Goal: Transaction & Acquisition: Purchase product/service

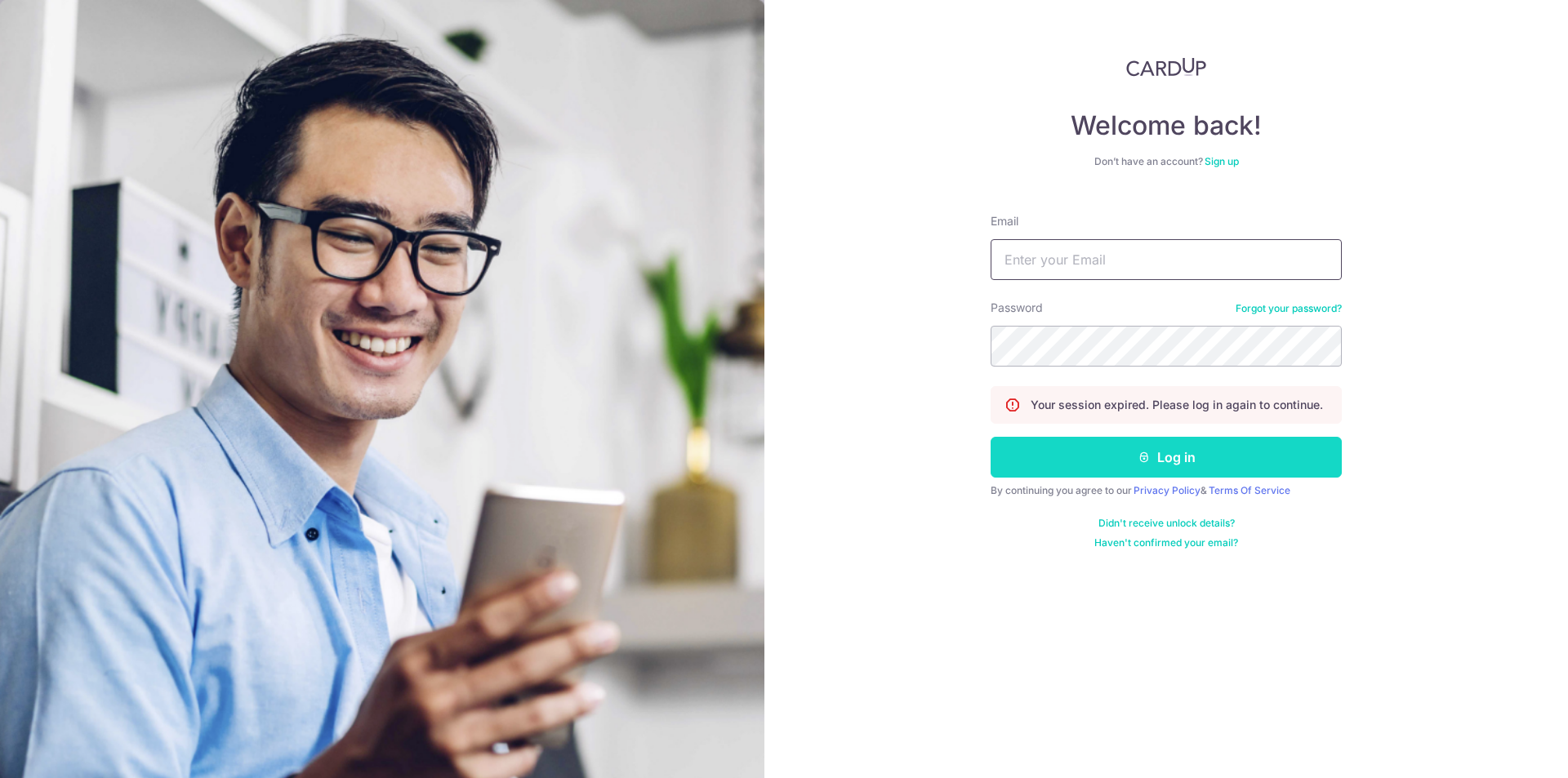
type input "hlsiow@yahoo.com"
click at [1063, 455] on button "Log in" at bounding box center [1166, 457] width 351 height 41
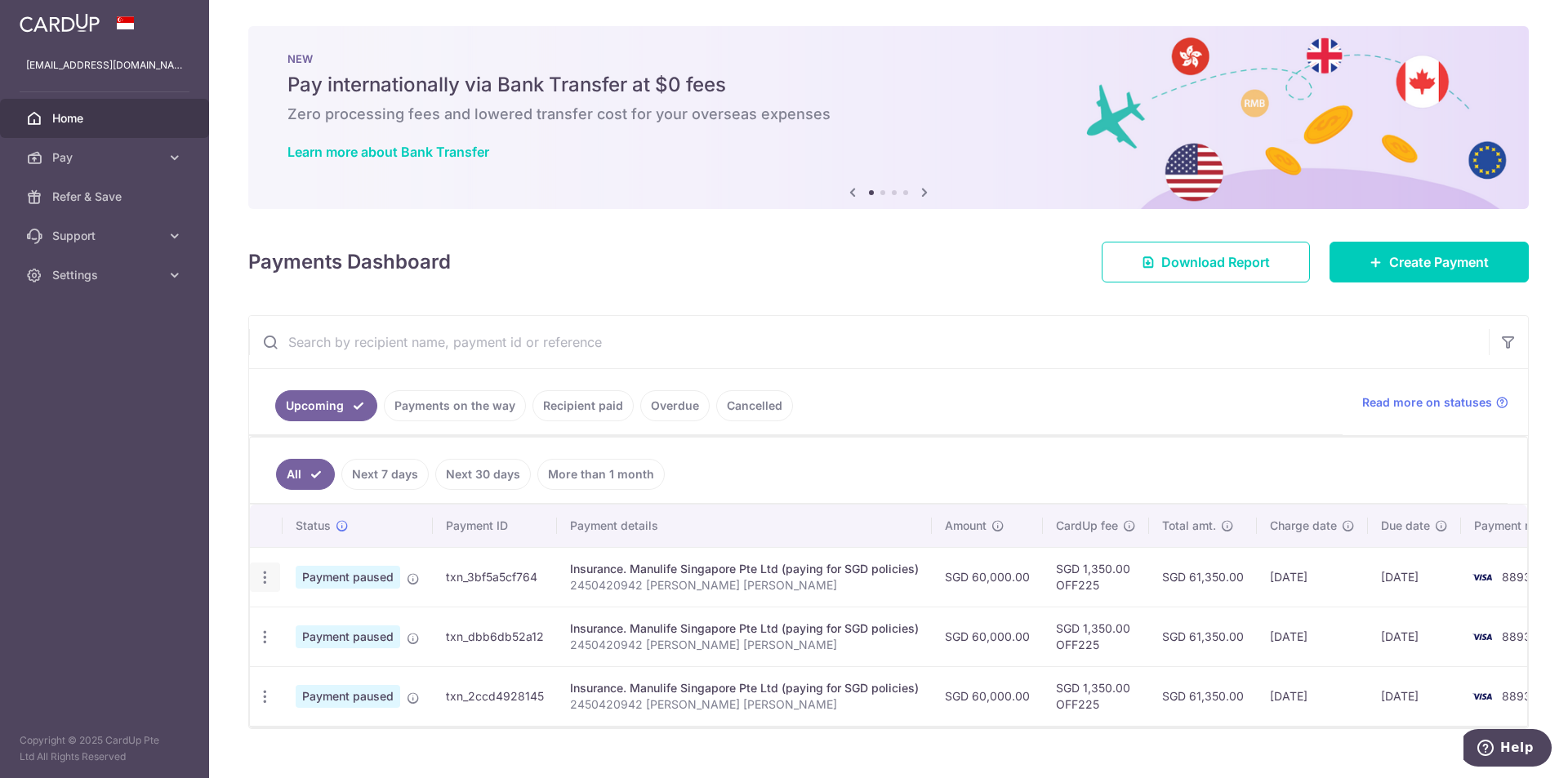
click at [271, 583] on icon "button" at bounding box center [265, 578] width 17 height 17
click at [273, 664] on icon at bounding box center [274, 662] width 19 height 19
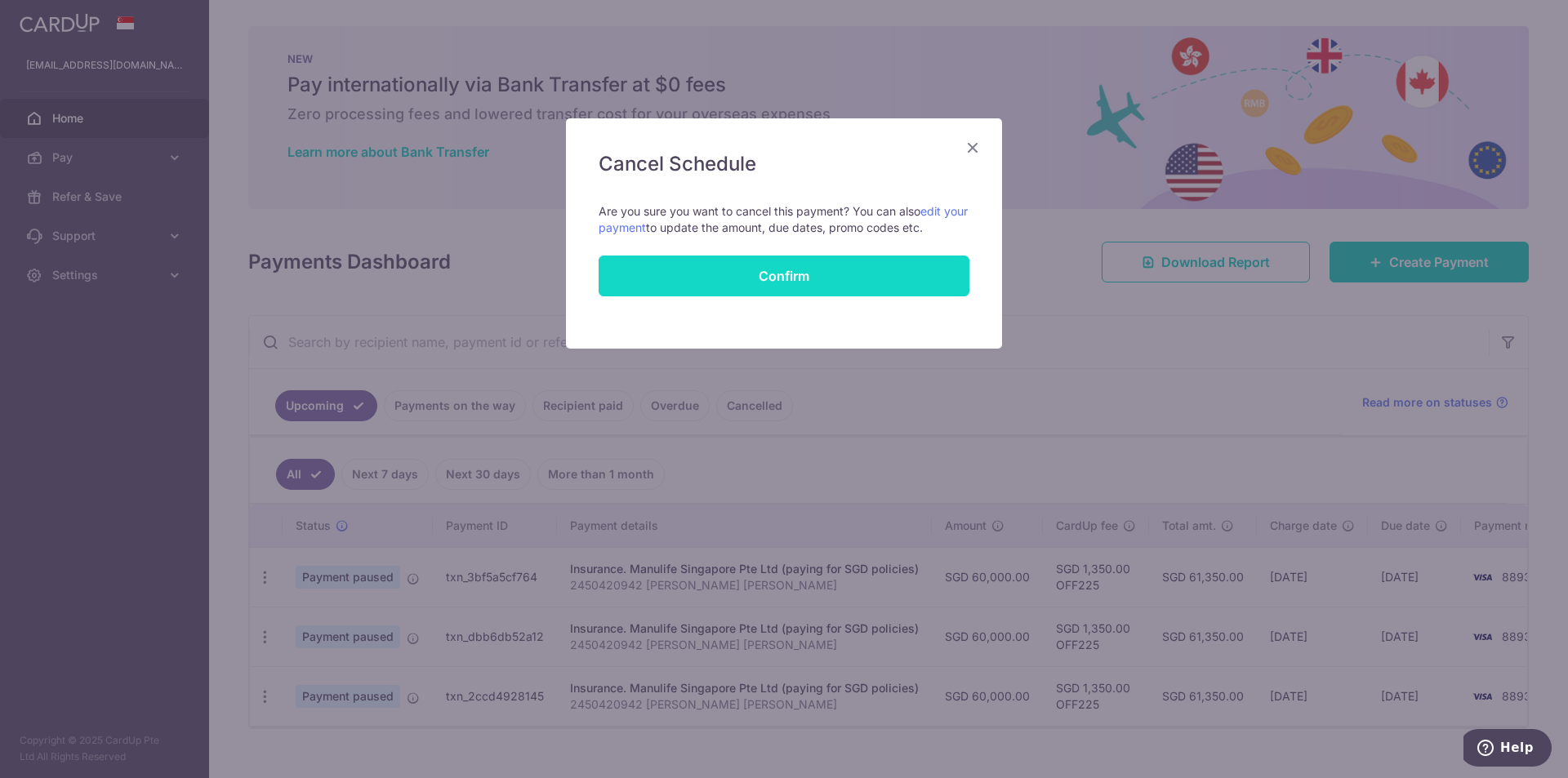
click at [807, 272] on button "Confirm" at bounding box center [784, 275] width 370 height 41
click at [807, 272] on div "Confirm" at bounding box center [783, 275] width 391 height 41
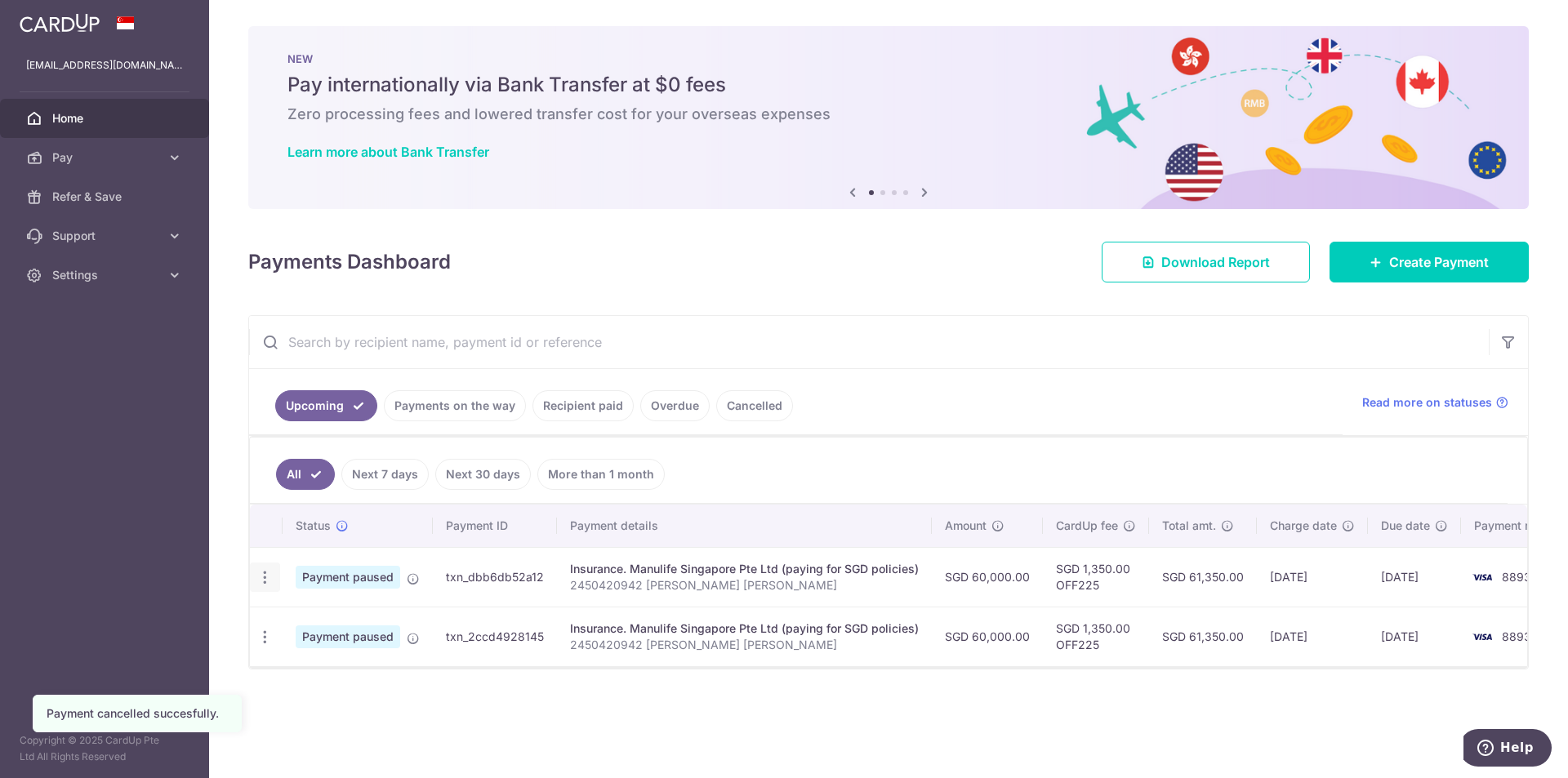
click at [261, 577] on icon "button" at bounding box center [265, 578] width 17 height 17
click at [309, 660] on span "Cancel payment" at bounding box center [352, 662] width 109 height 19
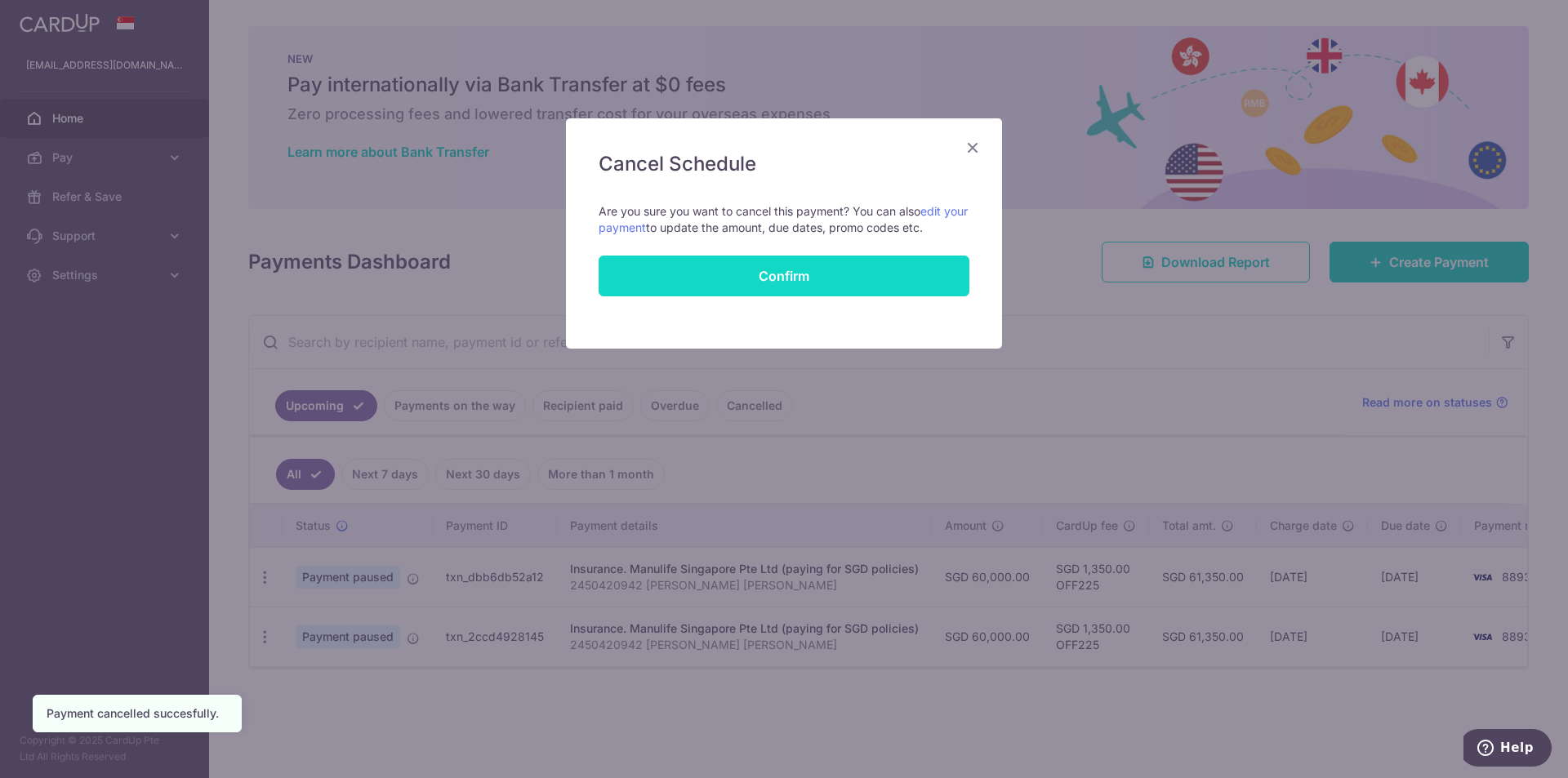
click at [812, 274] on button "Confirm" at bounding box center [784, 275] width 370 height 41
click at [812, 274] on div "Confirm" at bounding box center [783, 275] width 391 height 41
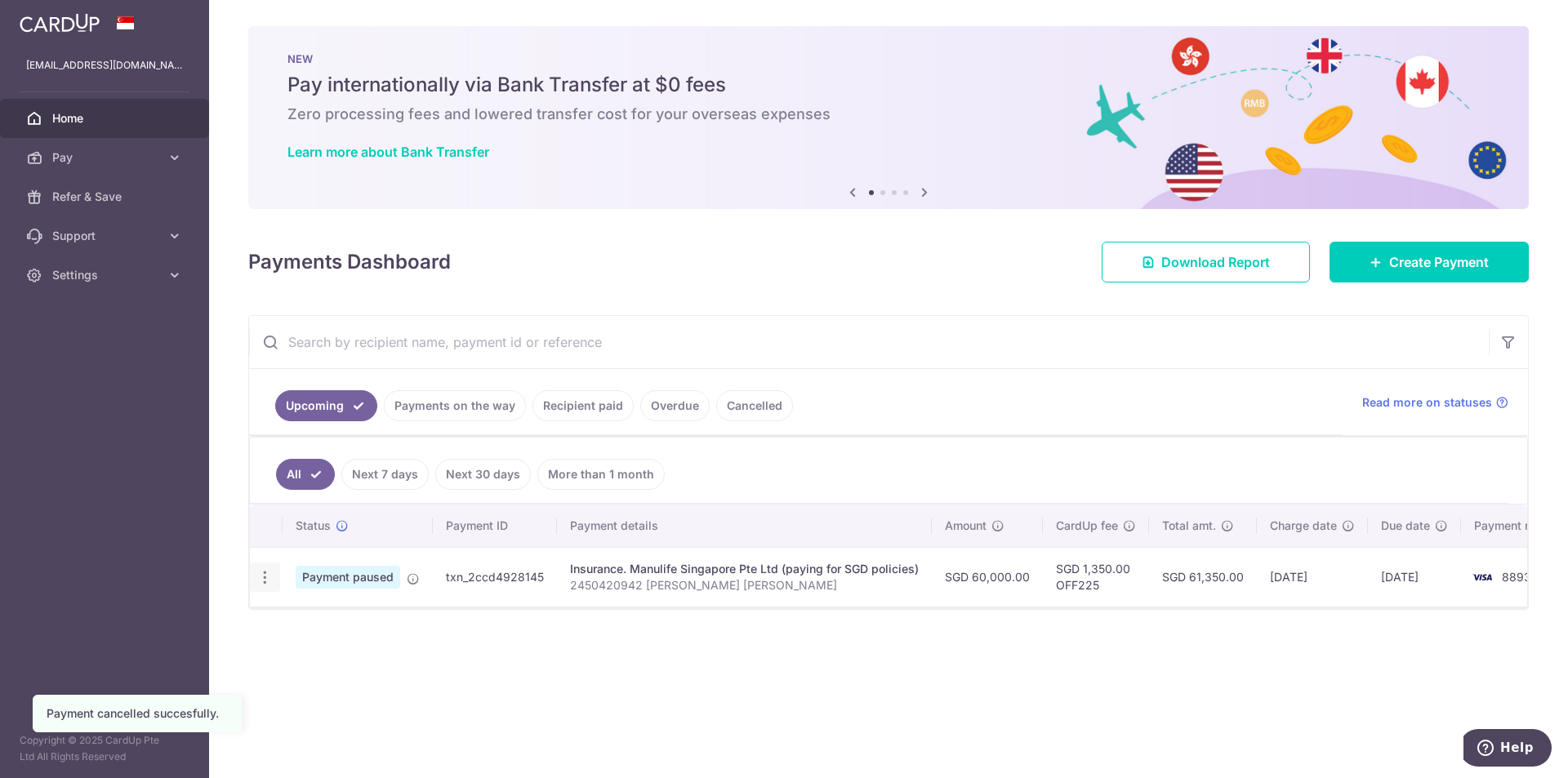
click at [264, 578] on icon "button" at bounding box center [265, 578] width 17 height 17
click at [310, 668] on span "Cancel payment" at bounding box center [352, 662] width 109 height 19
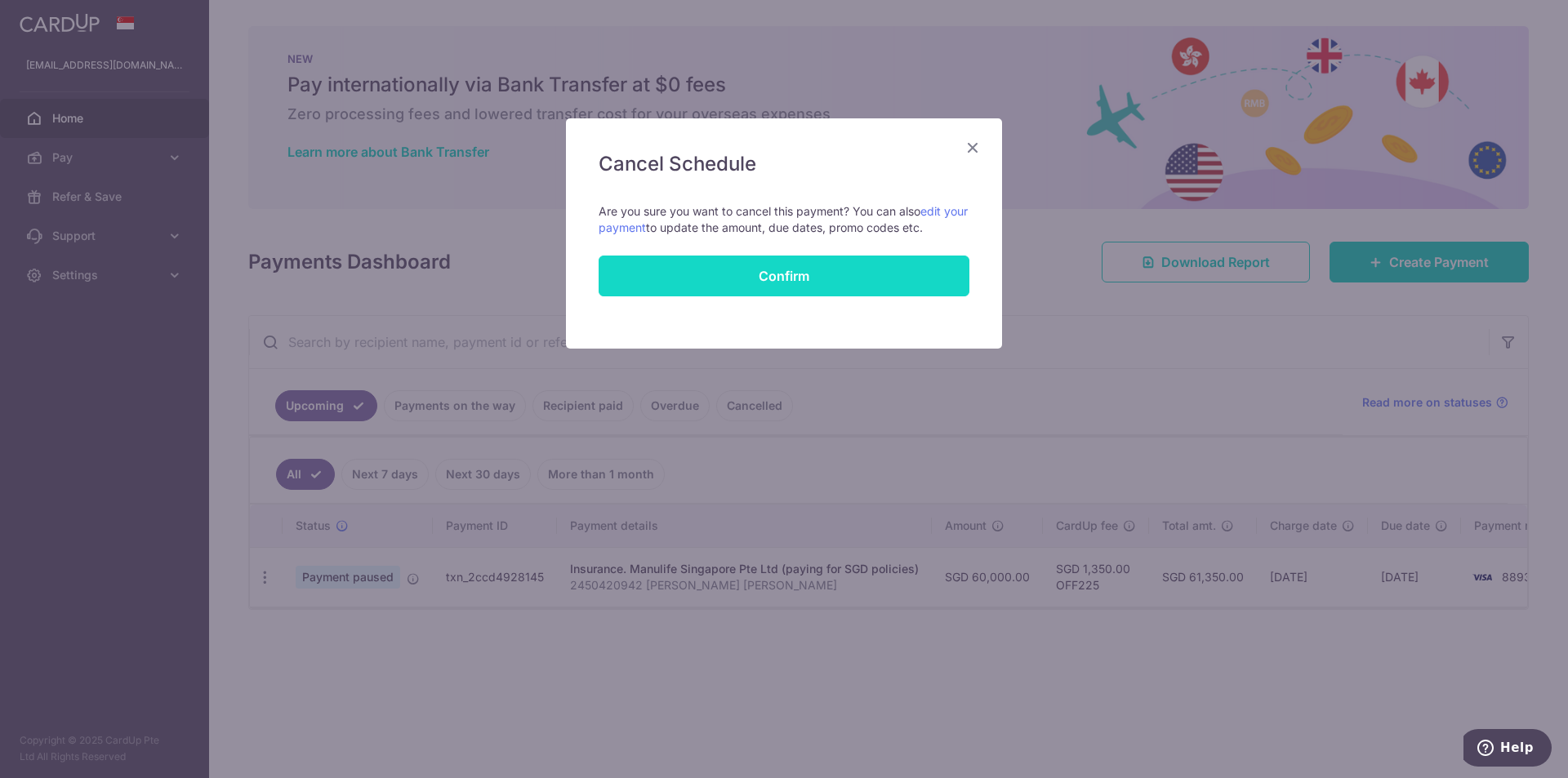
click at [832, 283] on button "Confirm" at bounding box center [784, 275] width 370 height 41
click at [832, 283] on div "Confirm" at bounding box center [783, 275] width 391 height 41
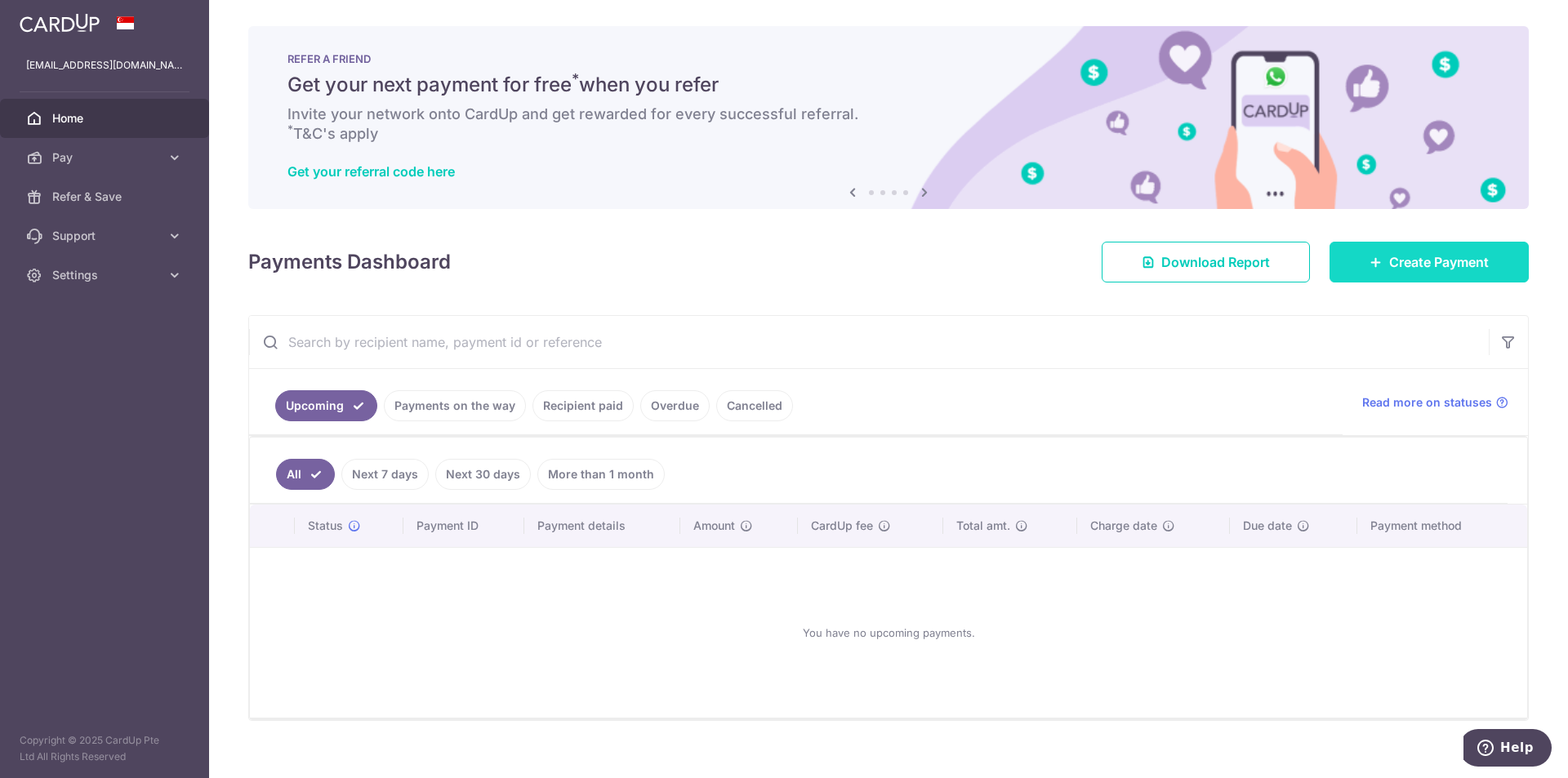
click at [1390, 257] on span "Create Payment" at bounding box center [1438, 262] width 100 height 19
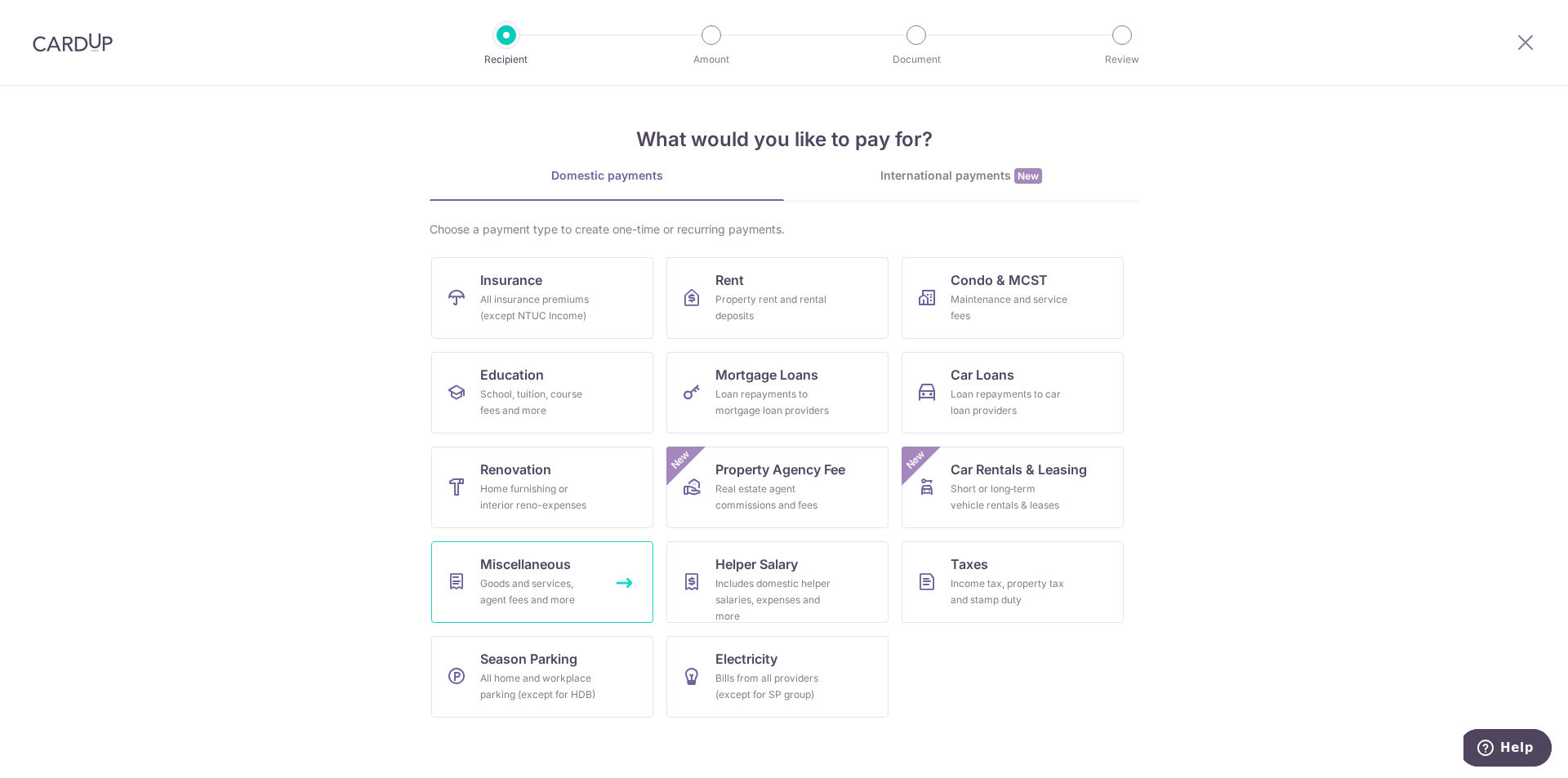
click at [533, 581] on div "Goods and services, agent fees and more" at bounding box center [538, 592] width 118 height 33
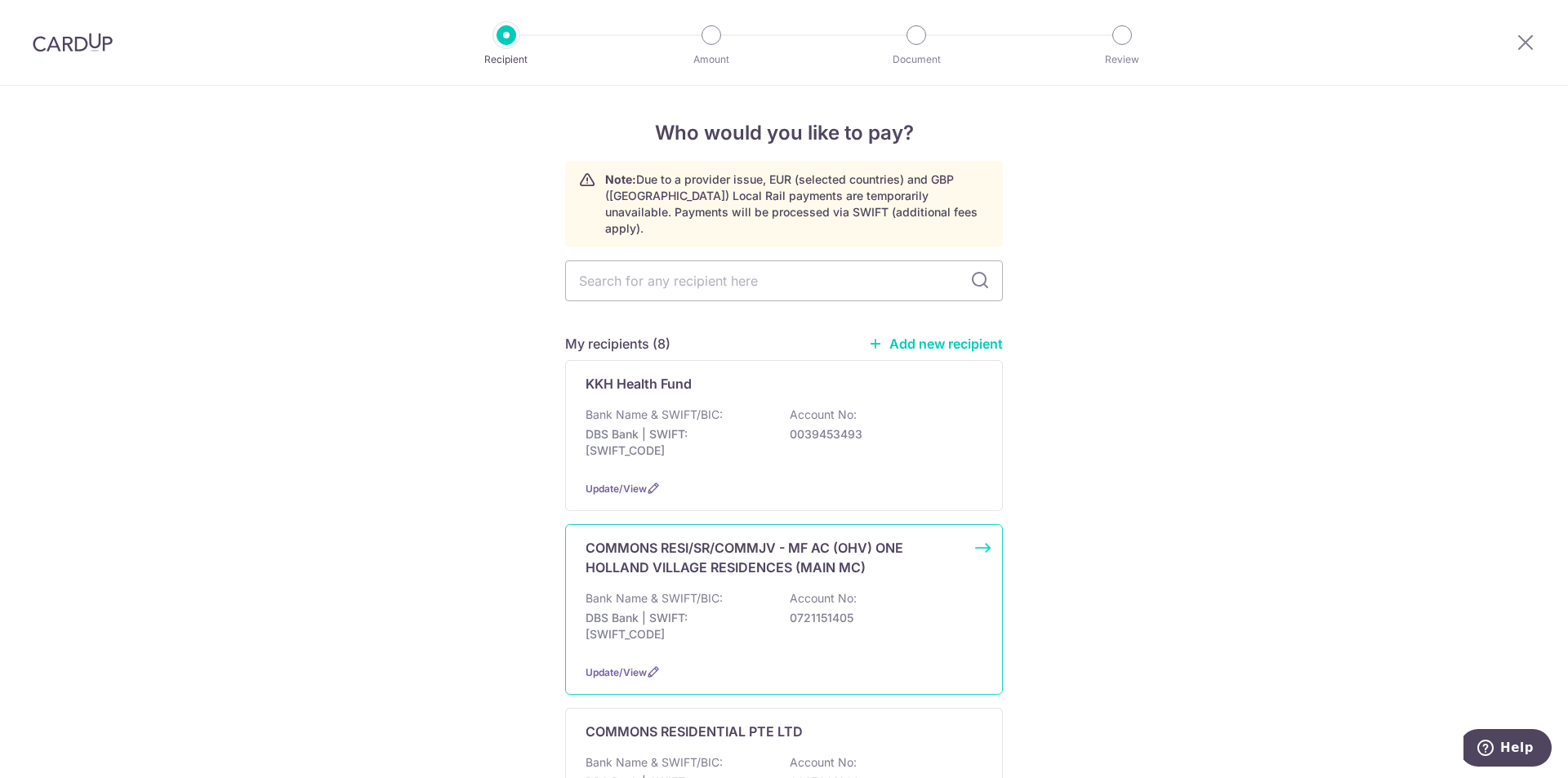
scroll to position [82, 0]
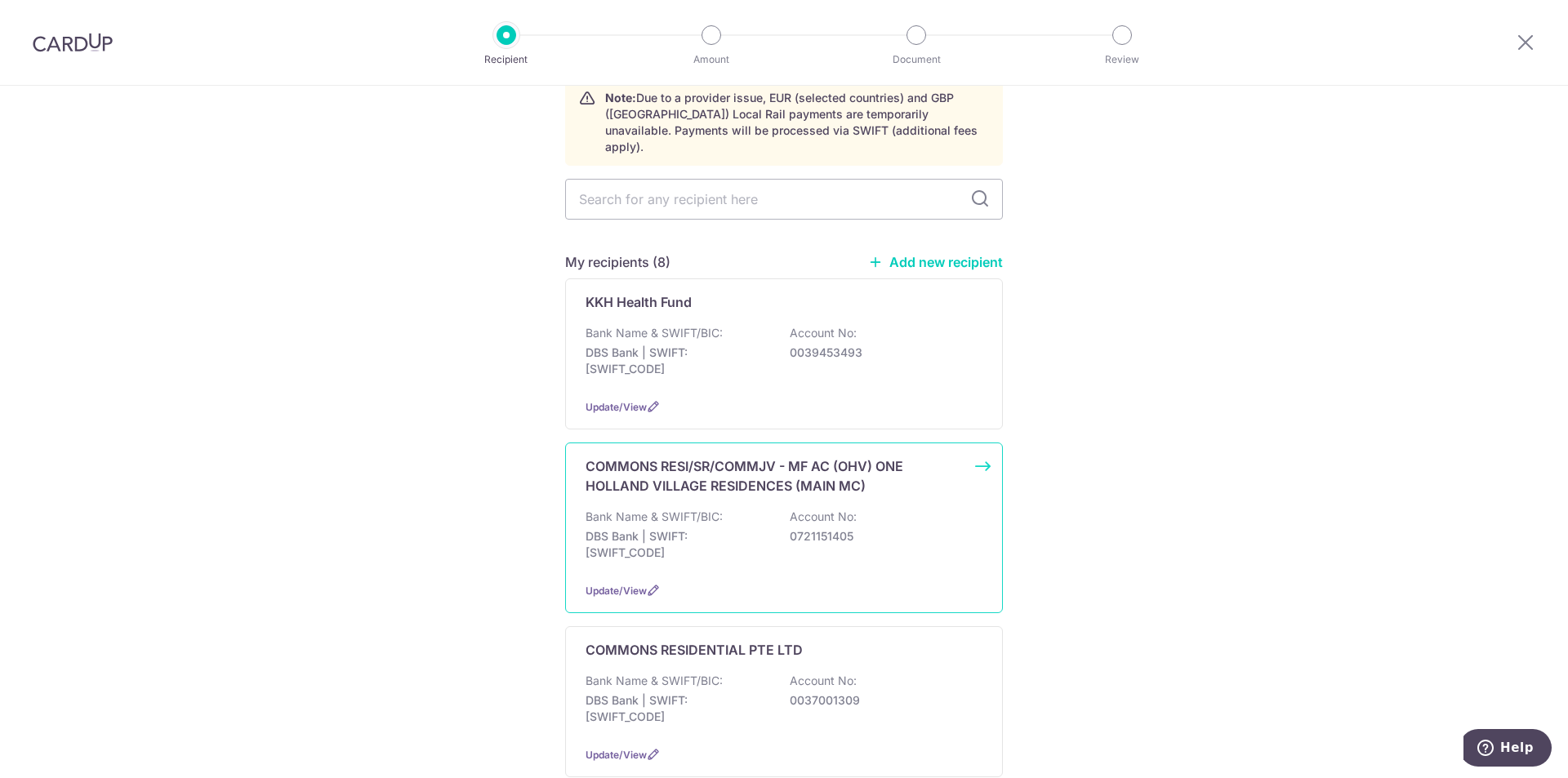
click at [631, 533] on p "DBS Bank | SWIFT: [SWIFT_CODE]" at bounding box center [677, 545] width 183 height 33
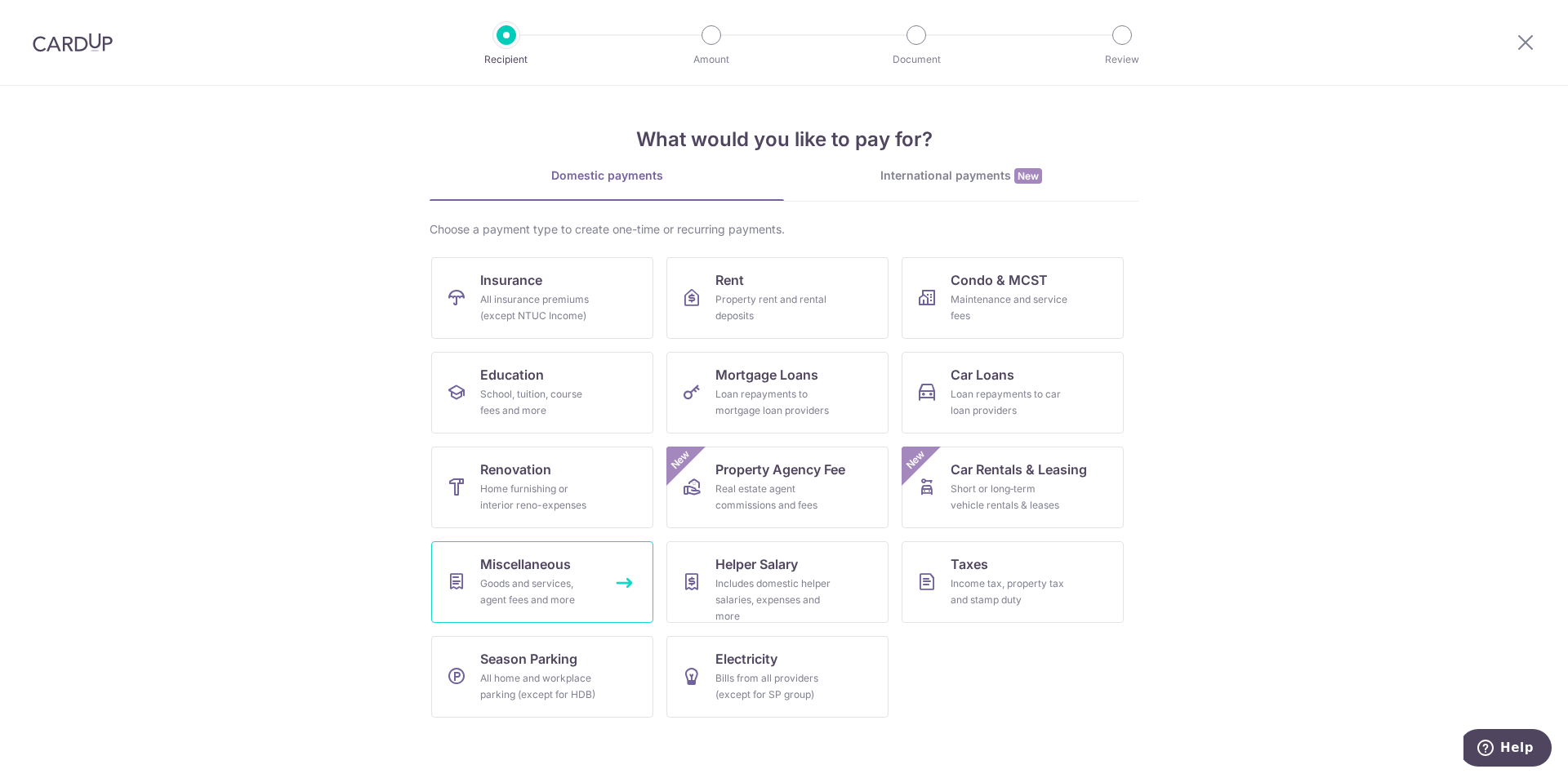
click at [524, 578] on div "Goods and services, agent fees and more" at bounding box center [538, 592] width 118 height 33
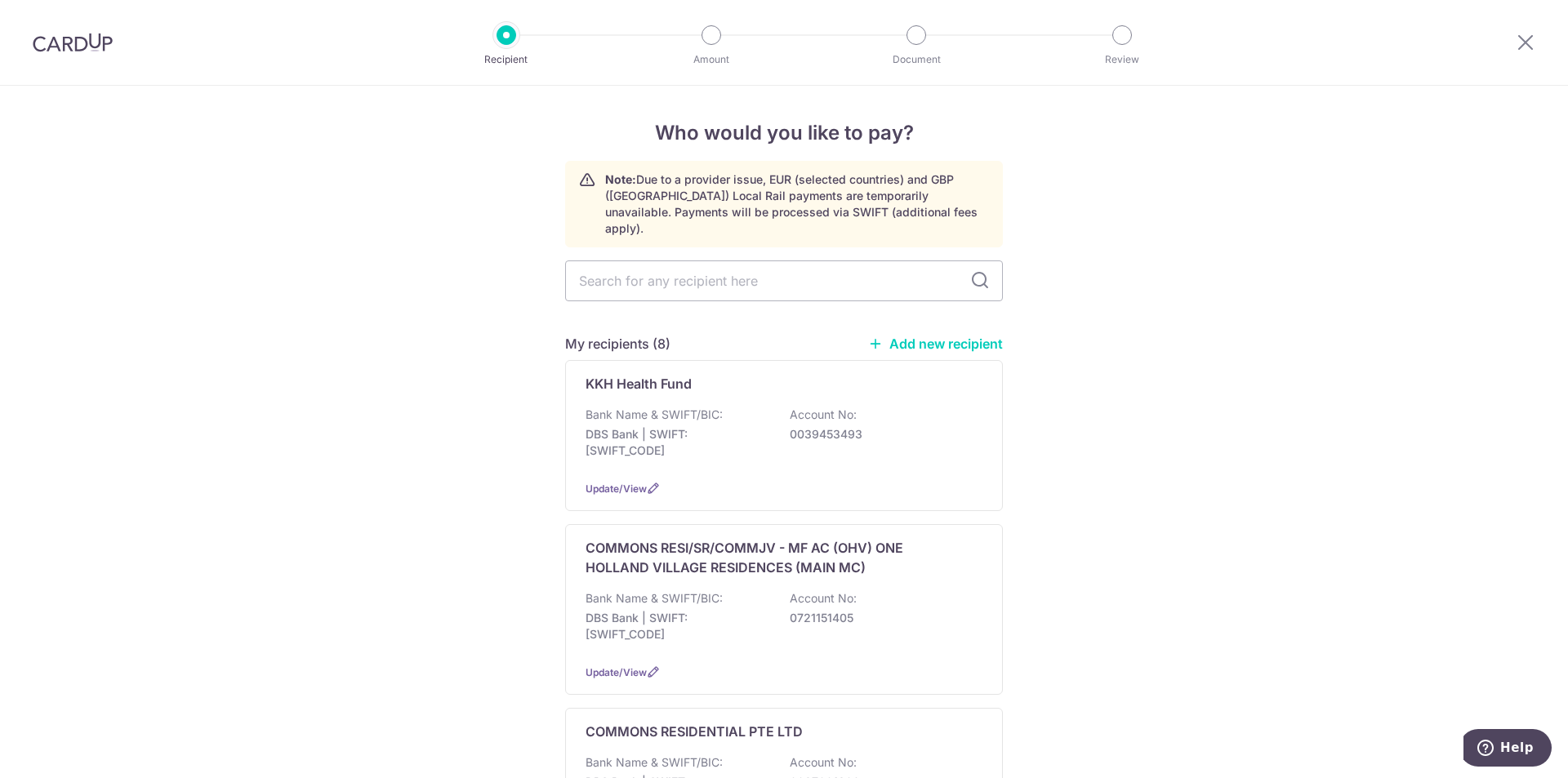
click at [948, 336] on link "Add new recipient" at bounding box center [936, 343] width 134 height 16
